Goal: Information Seeking & Learning: Find specific fact

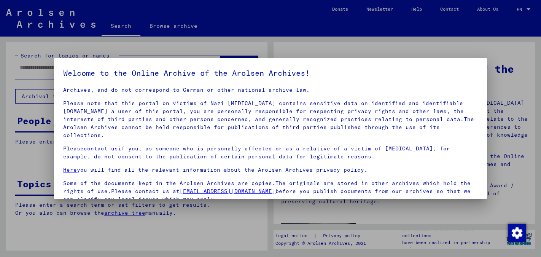
scroll to position [63, 0]
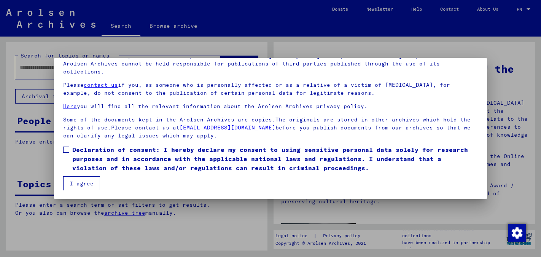
click at [78, 184] on button "I agree" at bounding box center [81, 183] width 37 height 14
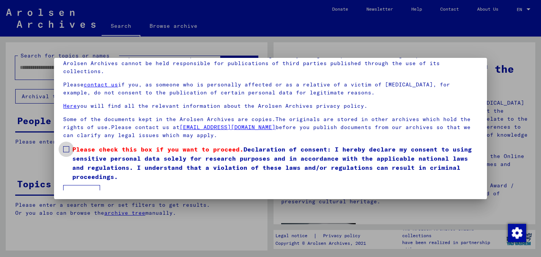
click at [67, 149] on span at bounding box center [66, 149] width 6 height 6
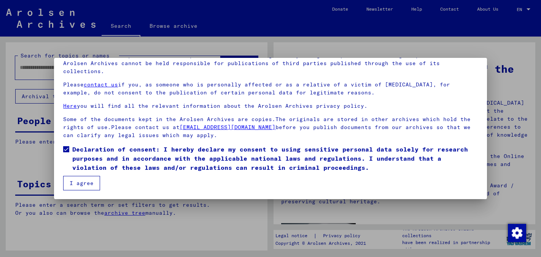
click at [79, 184] on button "I agree" at bounding box center [81, 183] width 37 height 14
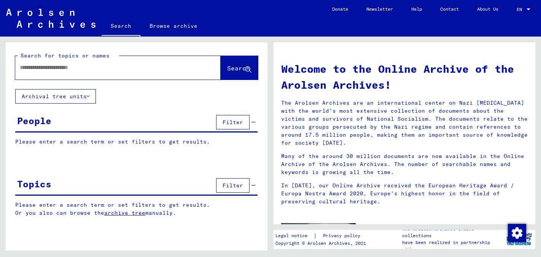
click at [78, 67] on input "text" at bounding box center [109, 67] width 178 height 8
type input "**********"
click at [228, 68] on span "Search" at bounding box center [238, 68] width 23 height 8
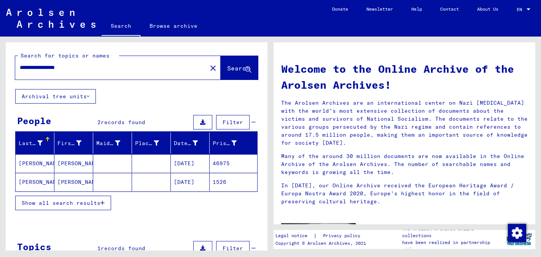
click at [40, 180] on mat-cell "[PERSON_NAME]" at bounding box center [35, 182] width 39 height 18
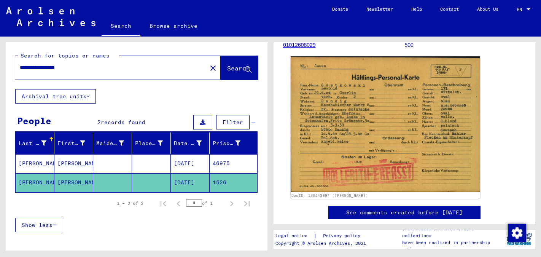
scroll to position [93, 0]
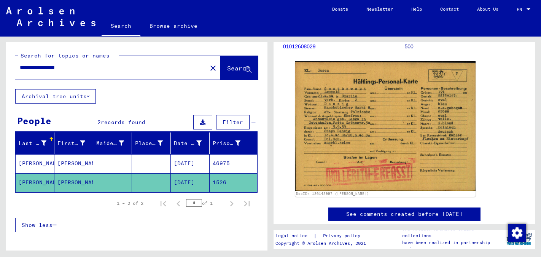
click at [47, 162] on mat-cell "[PERSON_NAME]" at bounding box center [35, 163] width 39 height 19
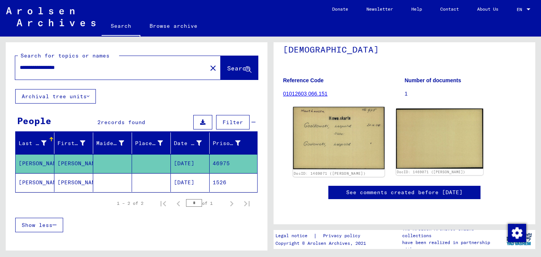
scroll to position [109, 0]
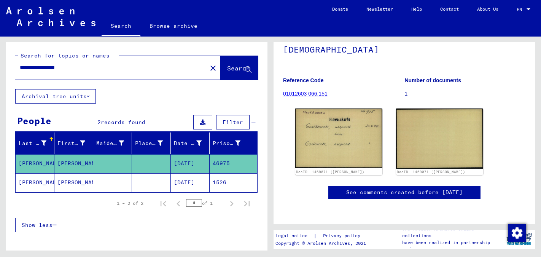
click at [47, 182] on mat-cell "[PERSON_NAME]" at bounding box center [35, 182] width 39 height 19
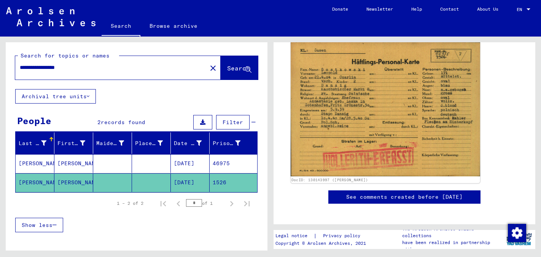
scroll to position [111, 0]
click at [369, 140] on img at bounding box center [384, 107] width 189 height 135
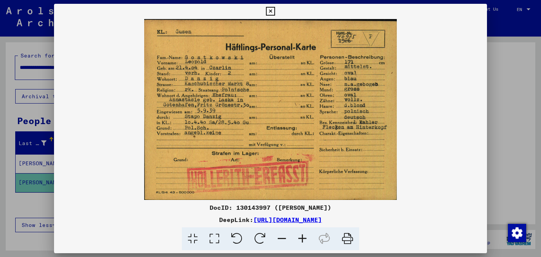
click at [352, 238] on icon at bounding box center [347, 238] width 23 height 23
click at [270, 11] on icon at bounding box center [270, 11] width 9 height 9
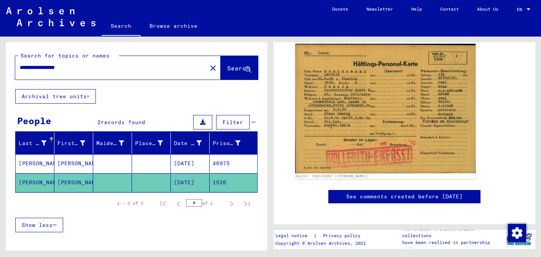
click at [36, 160] on mat-cell "[PERSON_NAME]" at bounding box center [35, 163] width 39 height 19
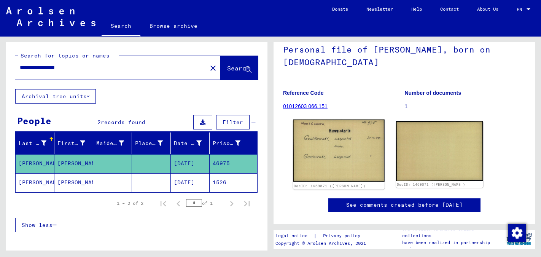
scroll to position [45, 0]
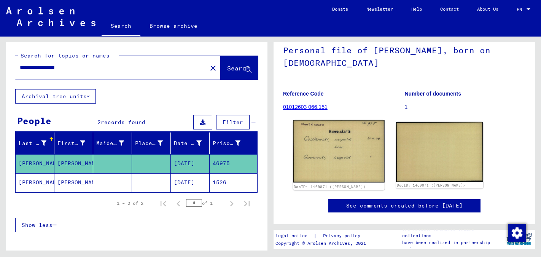
click at [347, 162] on img at bounding box center [338, 151] width 91 height 62
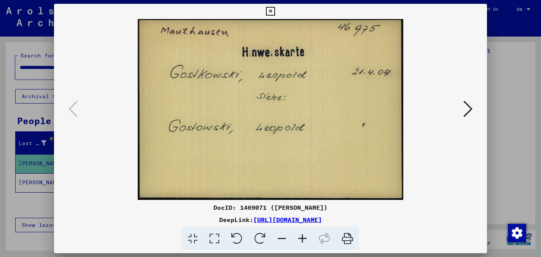
click at [349, 237] on icon at bounding box center [347, 238] width 23 height 23
click at [466, 114] on icon at bounding box center [467, 109] width 9 height 18
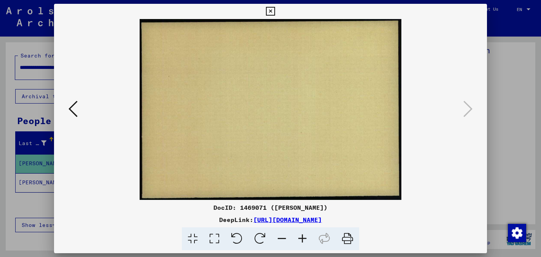
click at [270, 11] on icon at bounding box center [270, 11] width 9 height 9
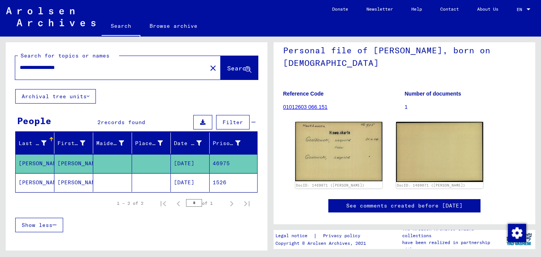
click at [190, 179] on mat-cell "[DATE]" at bounding box center [190, 182] width 39 height 19
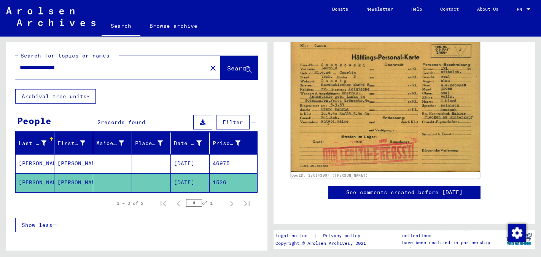
scroll to position [125, 0]
